Goal: Task Accomplishment & Management: Manage account settings

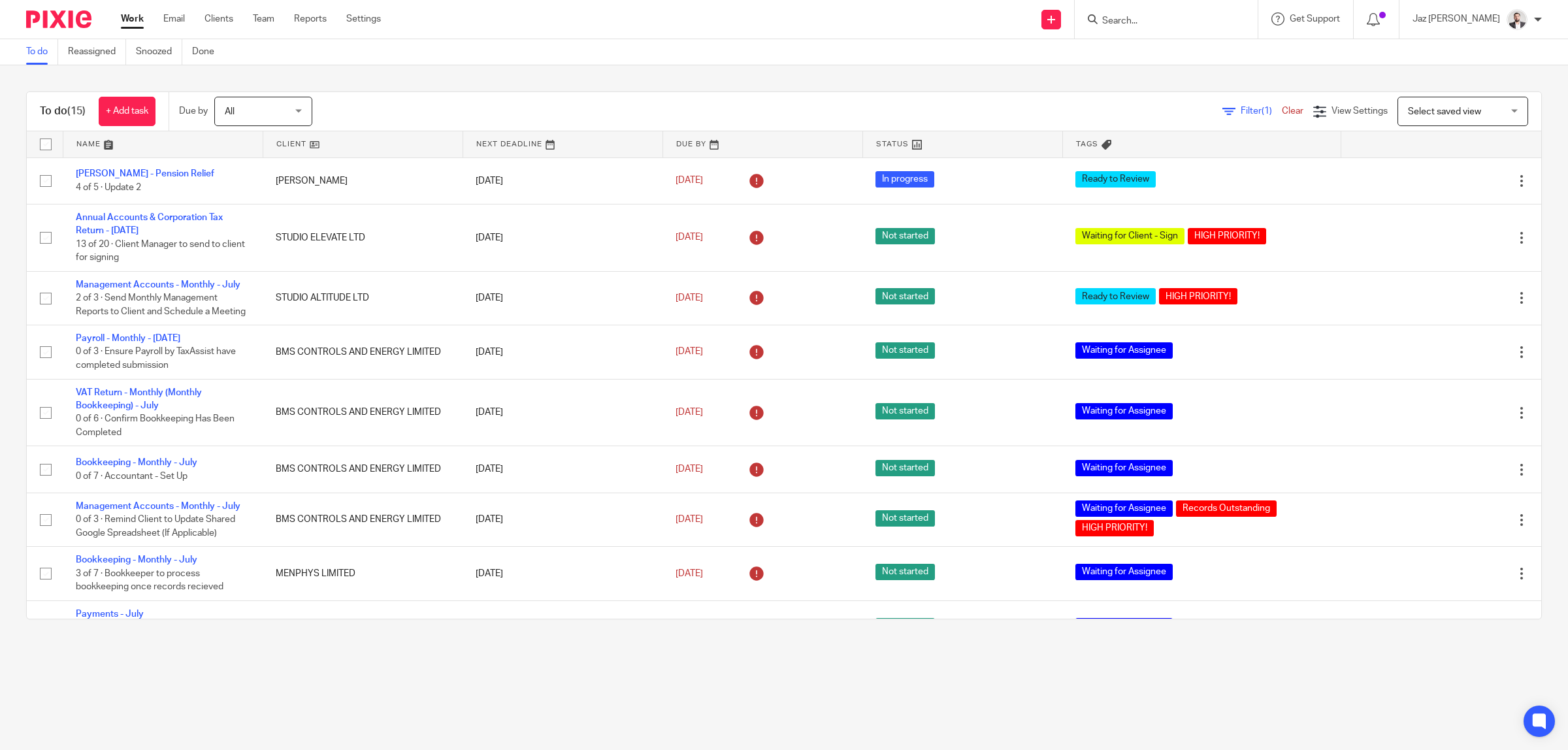
drag, startPoint x: 0, startPoint y: 0, endPoint x: 1183, endPoint y: 18, distance: 1183.1
click at [1183, 18] on input "Search" at bounding box center [1160, 21] width 118 height 11
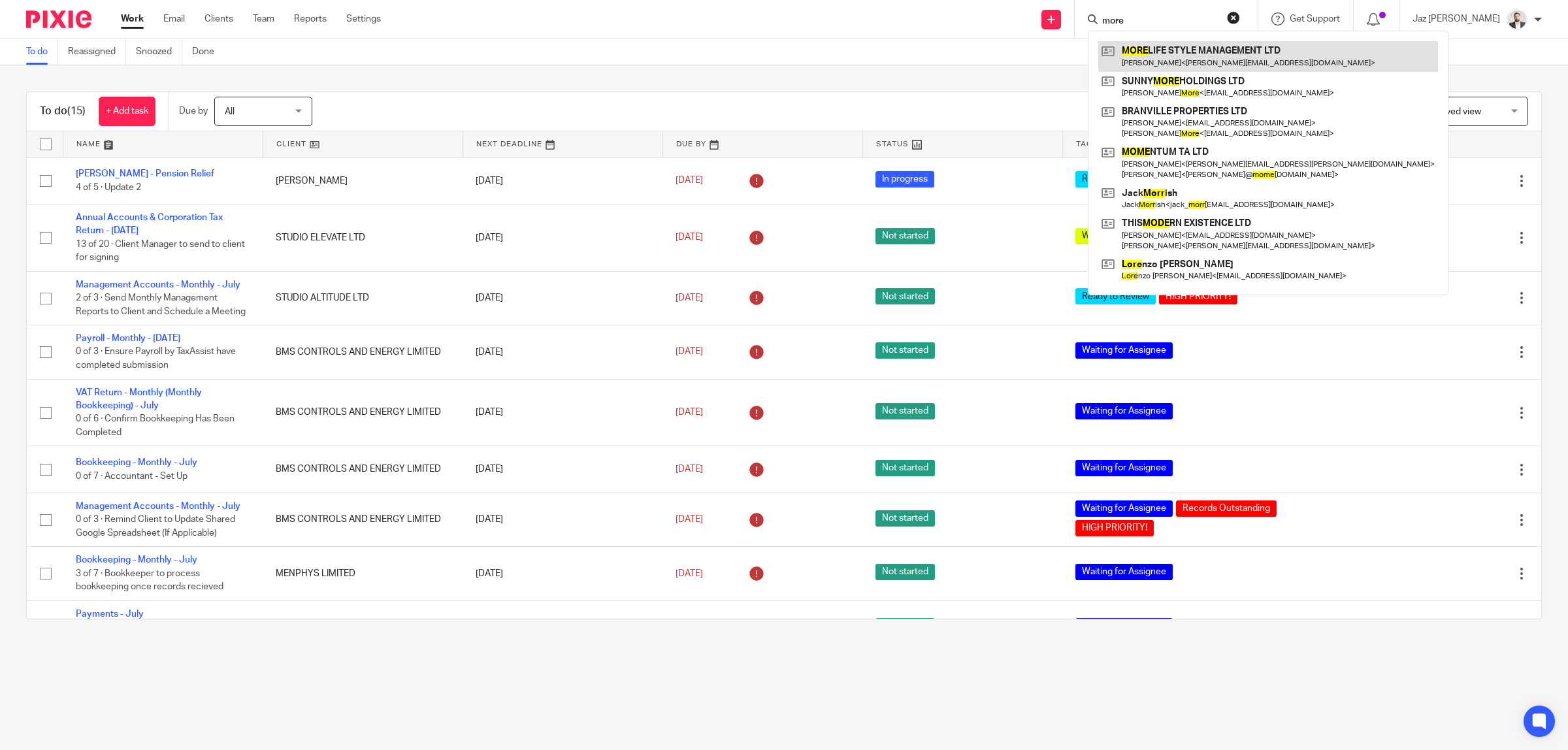
type input "more"
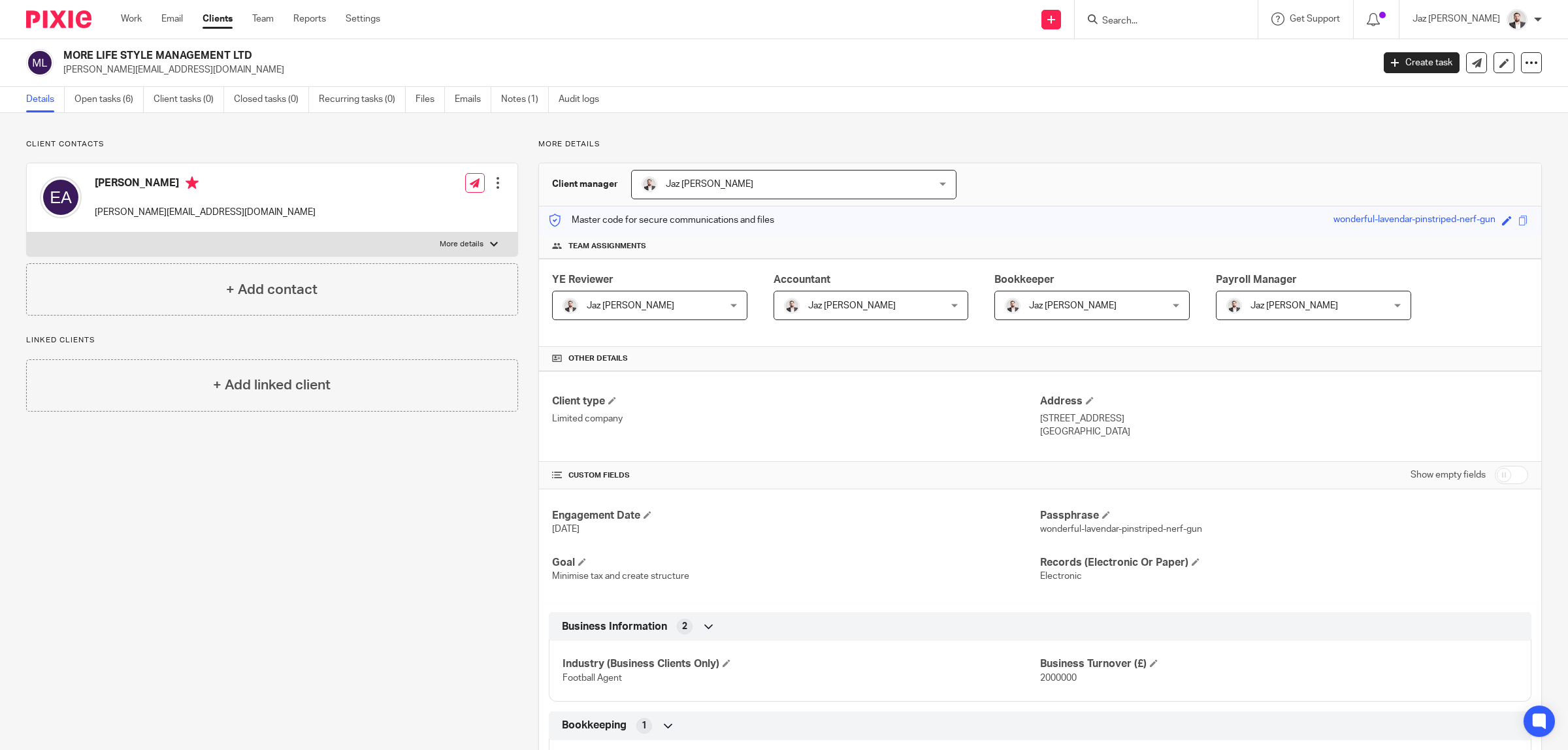
drag, startPoint x: 256, startPoint y: 57, endPoint x: 62, endPoint y: 54, distance: 194.0
click at [62, 54] on div "MORE LIFE STYLE MANAGEMENT LTD emmanuel@rightmovesports.com" at bounding box center [695, 62] width 1338 height 27
copy h2 "MORE LIFE STYLE MANAGEMENT LTD"
click at [90, 106] on link "Open tasks (6)" at bounding box center [109, 99] width 69 height 25
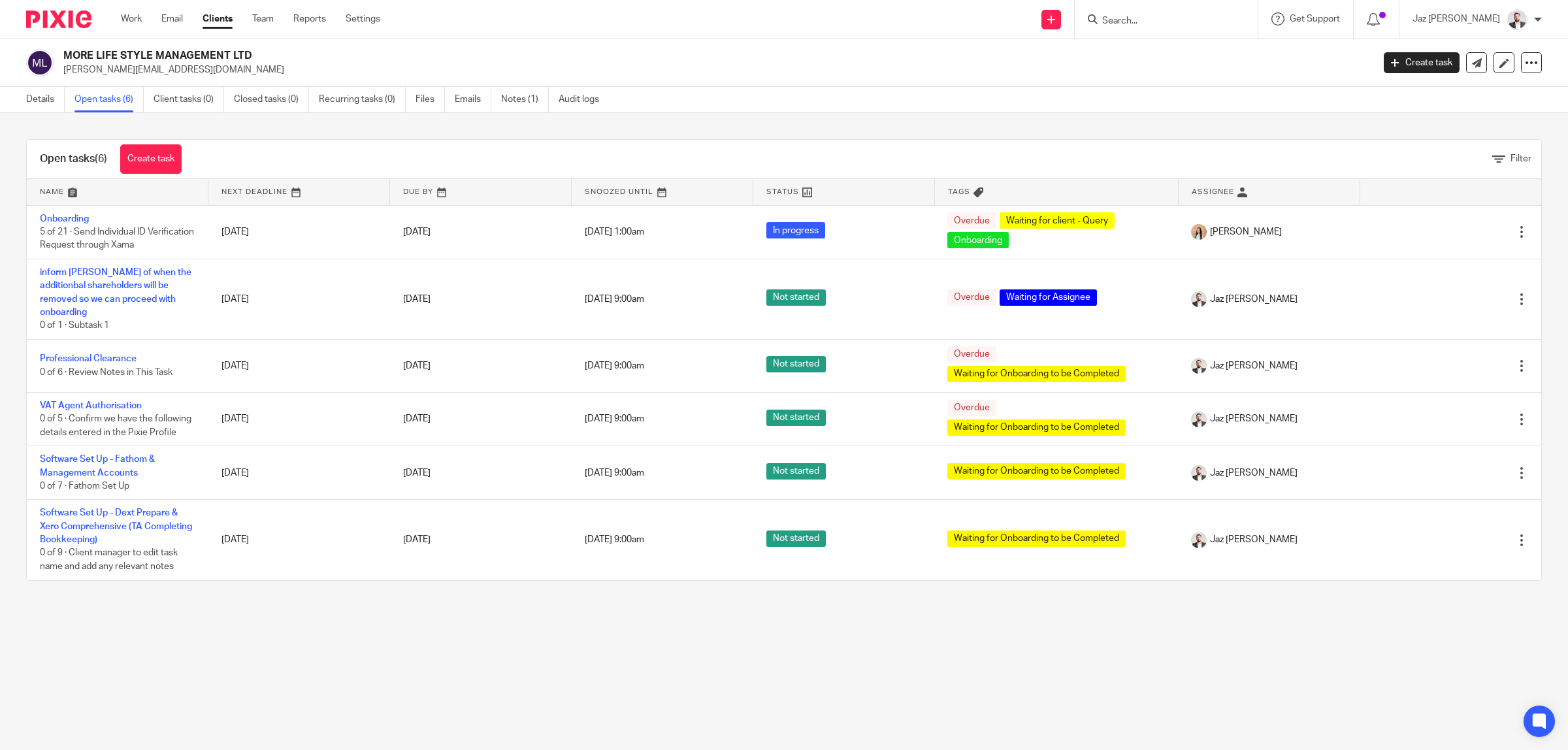
drag, startPoint x: 320, startPoint y: 273, endPoint x: 480, endPoint y: 148, distance: 203.0
click at [480, 148] on div "Open tasks (6) Create task Filter Name Next Deadline Due By Snoozed Until Statu…" at bounding box center [784, 359] width 1515 height 442
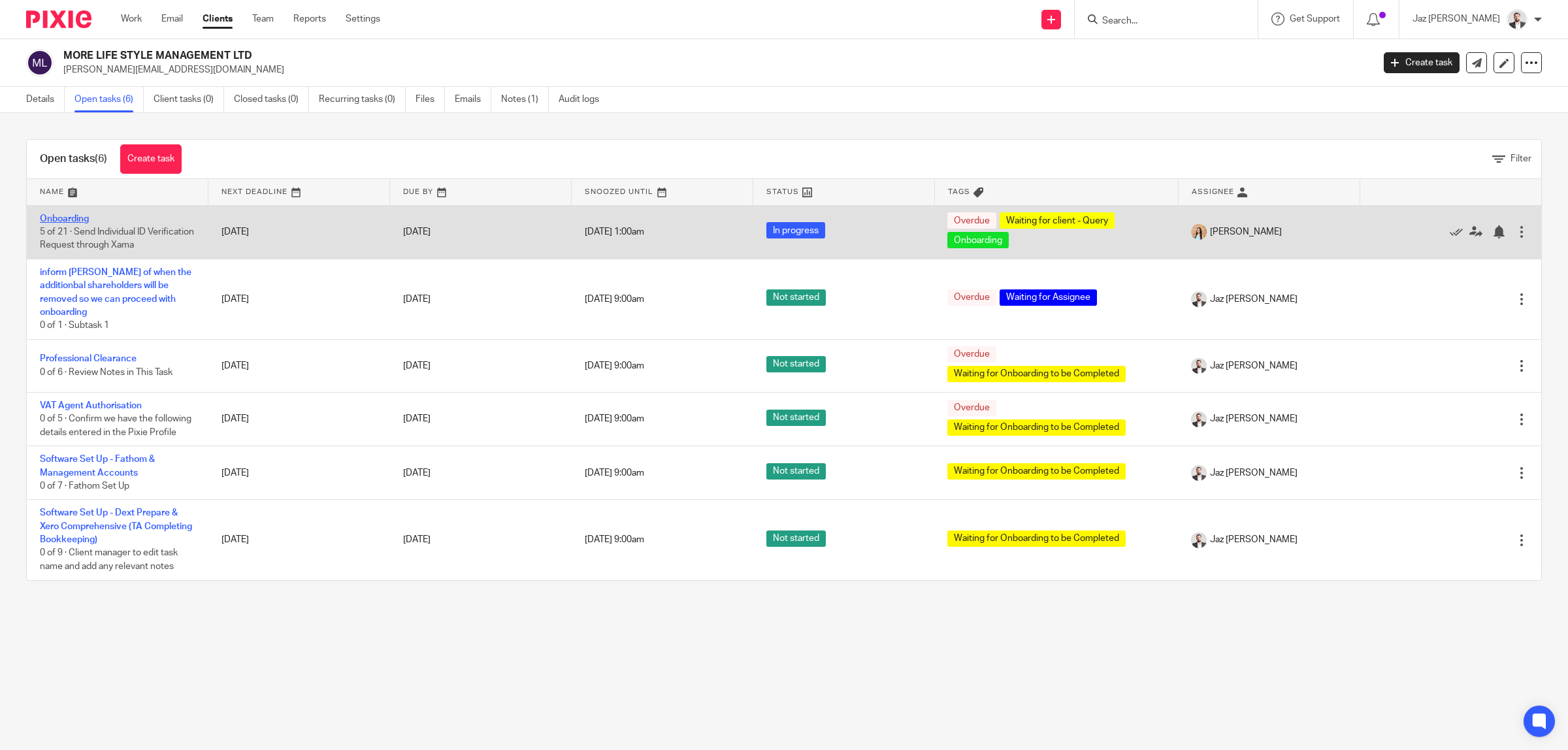
click at [66, 216] on link "Onboarding" at bounding box center [64, 219] width 49 height 9
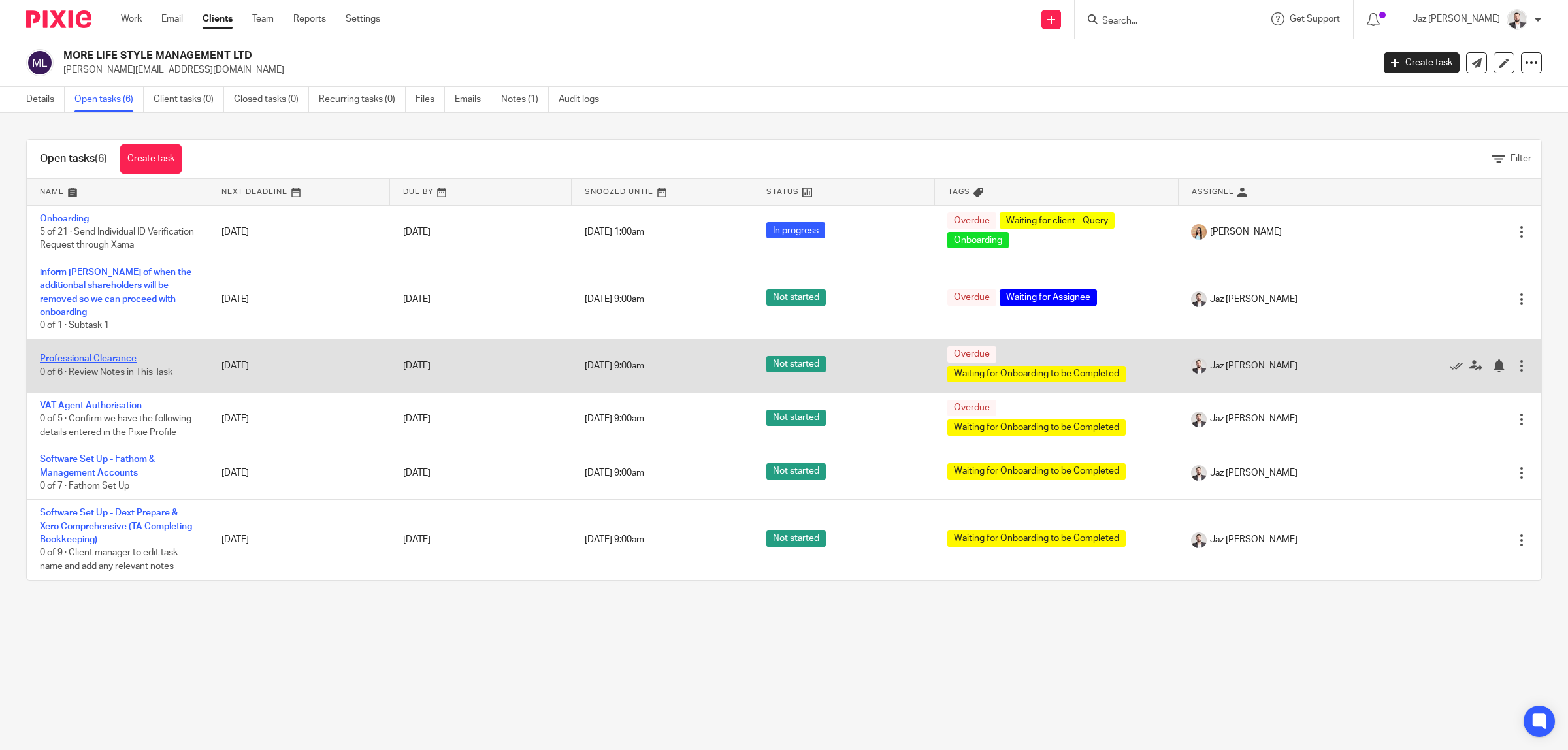
click at [116, 354] on link "Professional Clearance" at bounding box center [88, 358] width 97 height 9
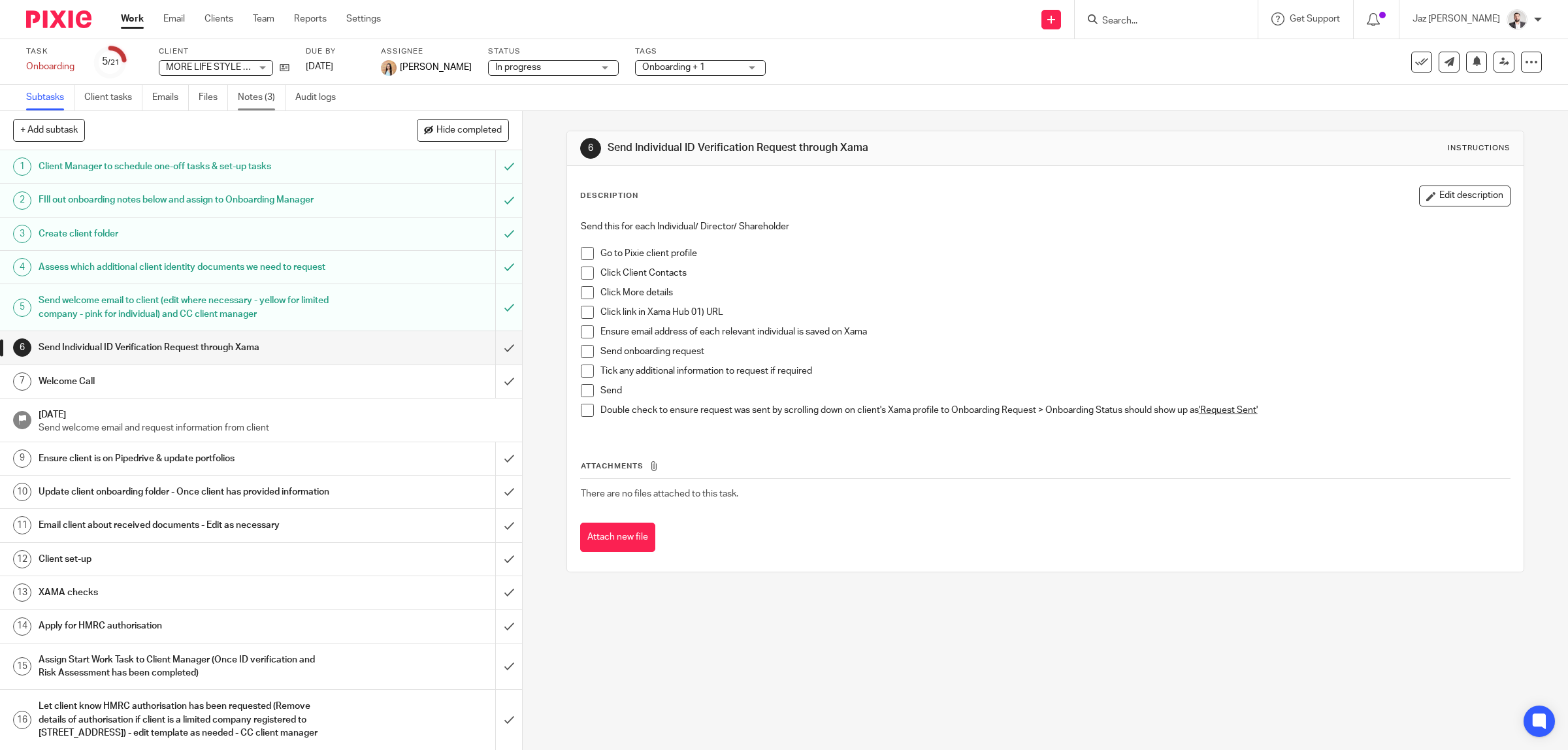
click at [256, 96] on link "Notes (3)" at bounding box center [262, 97] width 47 height 25
